Goal: Navigation & Orientation: Find specific page/section

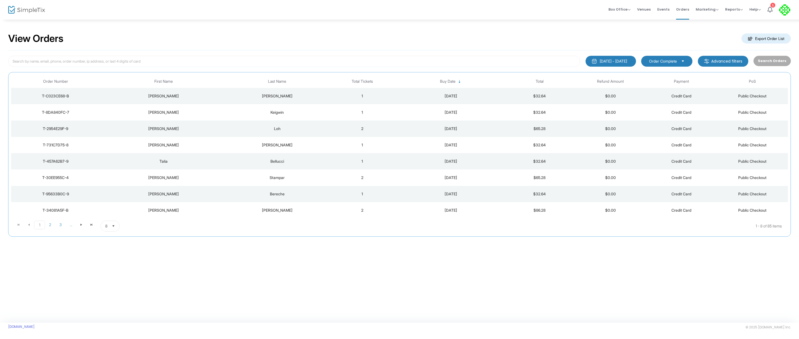
click at [377, 288] on div "View Orders Export Order List [DATE] - [DATE] Last 30 Days [DATE] [DATE] This w…" at bounding box center [399, 171] width 799 height 304
click at [244, 31] on div "View Orders Export Order List" at bounding box center [399, 38] width 782 height 23
click at [525, 31] on div "View Orders Export Order List" at bounding box center [399, 38] width 782 height 23
click at [645, 10] on span "Venues" at bounding box center [644, 9] width 14 height 14
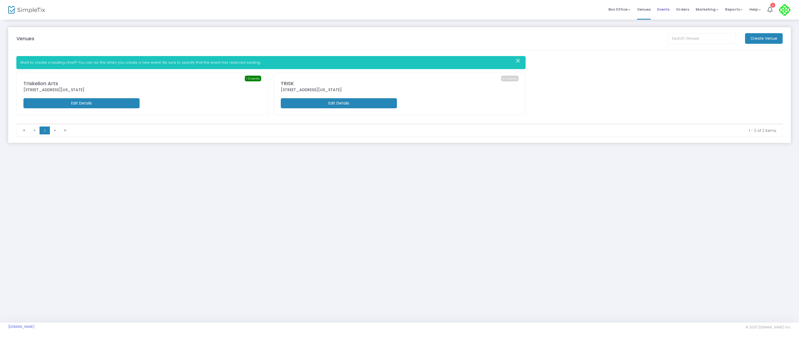
click at [665, 8] on span "Events" at bounding box center [663, 9] width 12 height 14
